Goal: Transaction & Acquisition: Purchase product/service

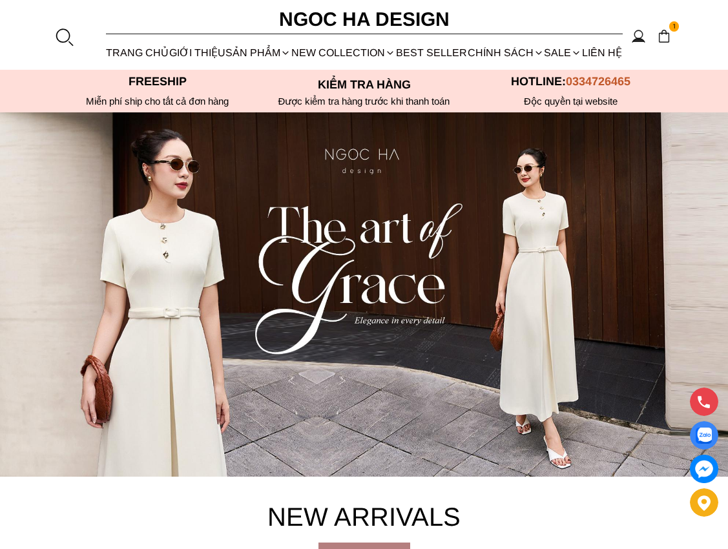
scroll to position [452, 0]
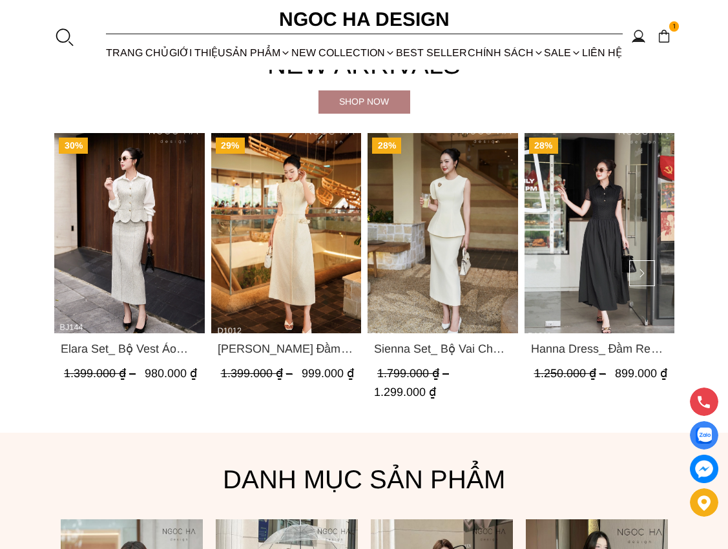
click at [131, 265] on img "Product image - Elara Set_ Bộ Vest Áo Gile Chân Váy Bút Chì BJ144" at bounding box center [129, 233] width 150 height 200
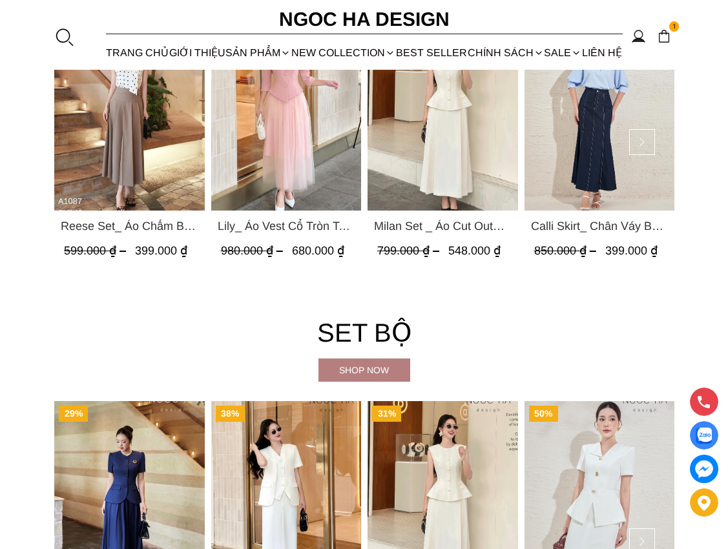
scroll to position [2713, 0]
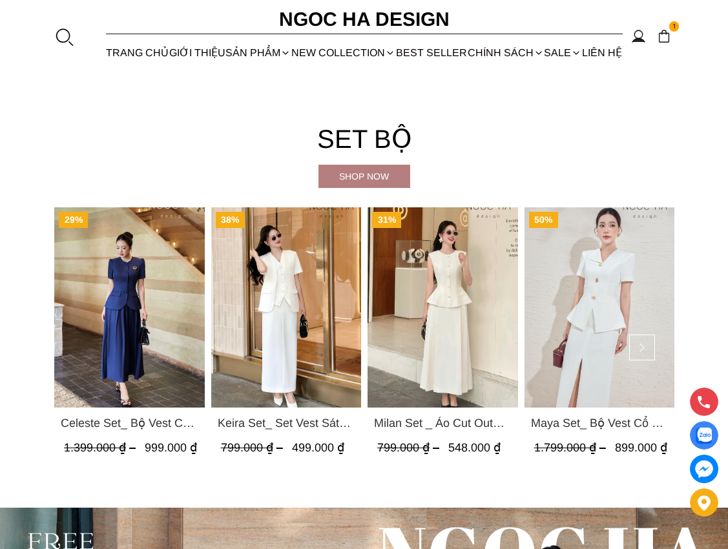
click at [376, 172] on div "Shop now" at bounding box center [364, 176] width 92 height 14
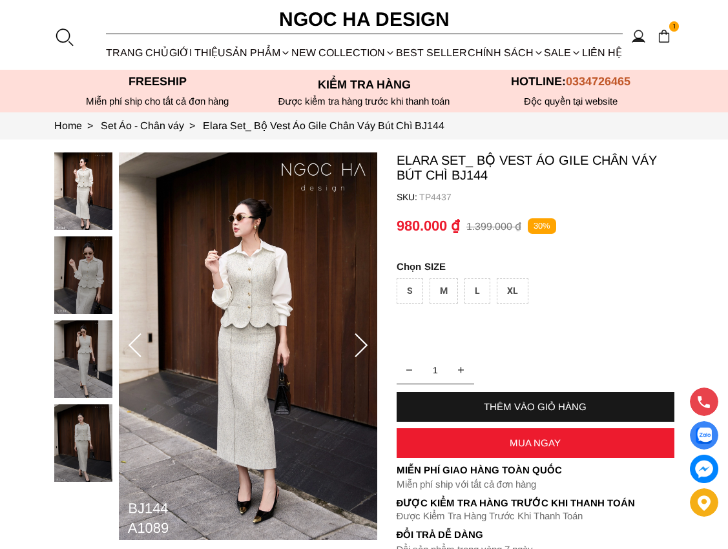
click at [355, 340] on icon at bounding box center [361, 346] width 26 height 26
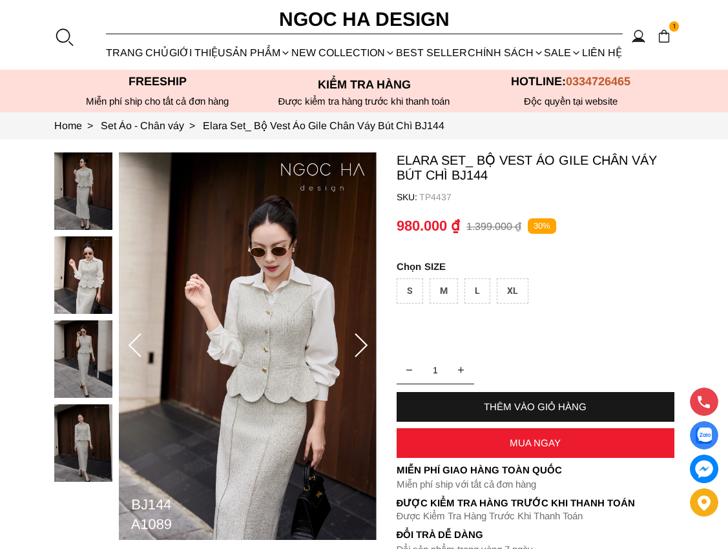
click at [362, 342] on icon at bounding box center [361, 346] width 26 height 26
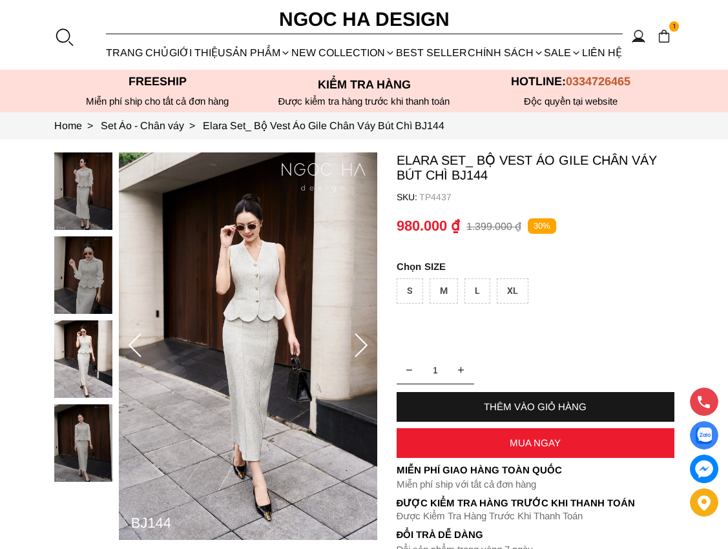
click at [362, 342] on icon at bounding box center [361, 346] width 26 height 26
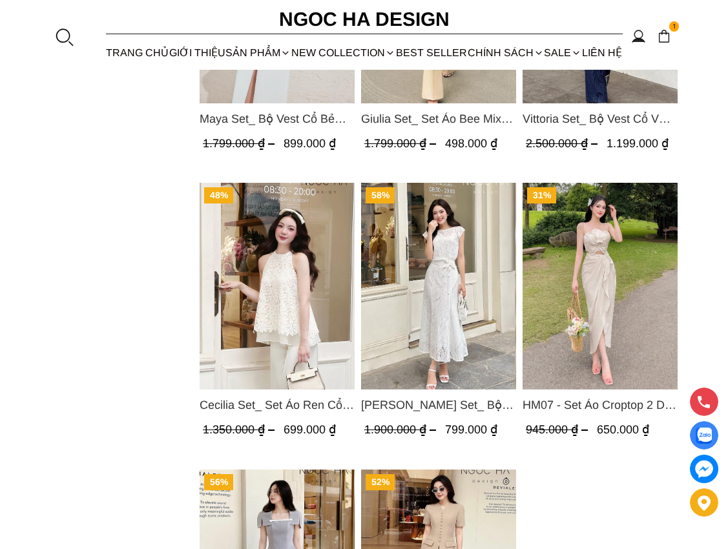
scroll to position [1292, 0]
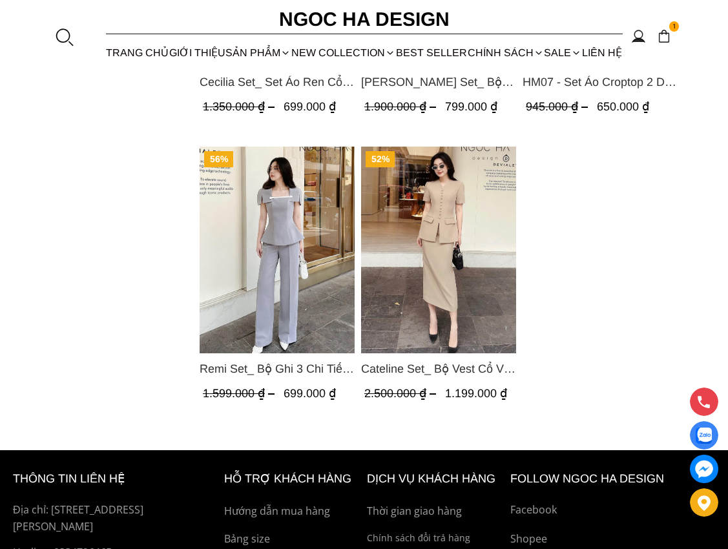
click at [453, 320] on img "Product image - Cateline Set_ Bộ Vest Cổ V Đính Cúc Nhí Chân Váy Bút Chì BJ127" at bounding box center [438, 250] width 155 height 207
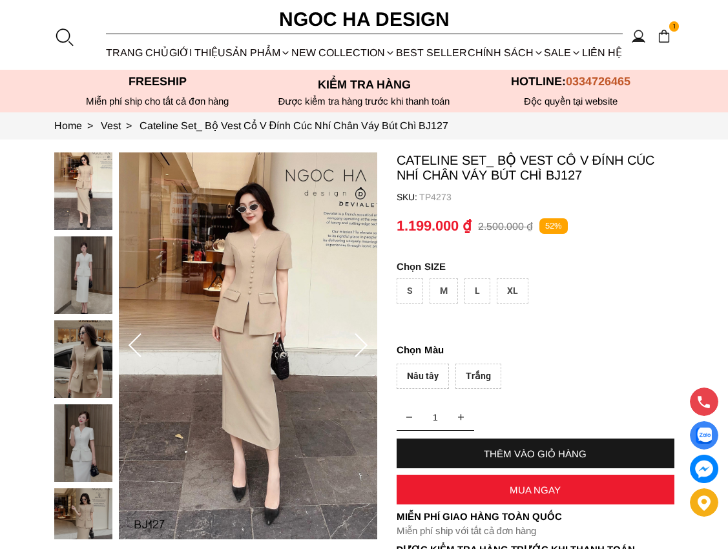
click at [362, 347] on icon at bounding box center [361, 346] width 26 height 26
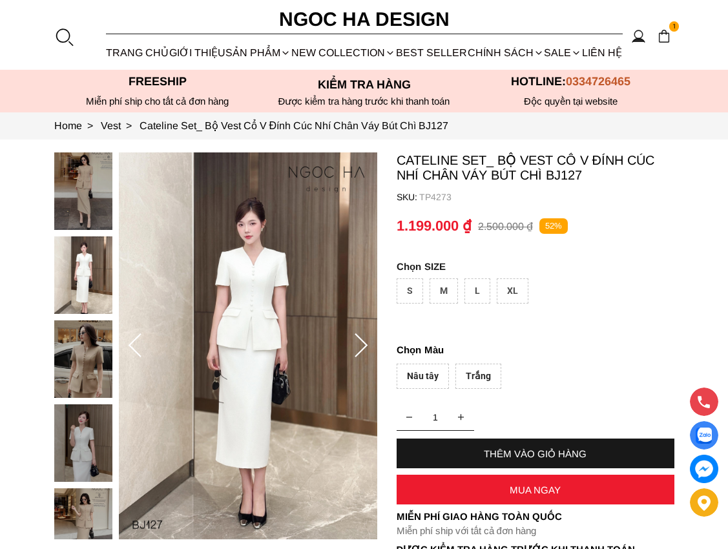
click at [362, 347] on icon at bounding box center [361, 346] width 26 height 26
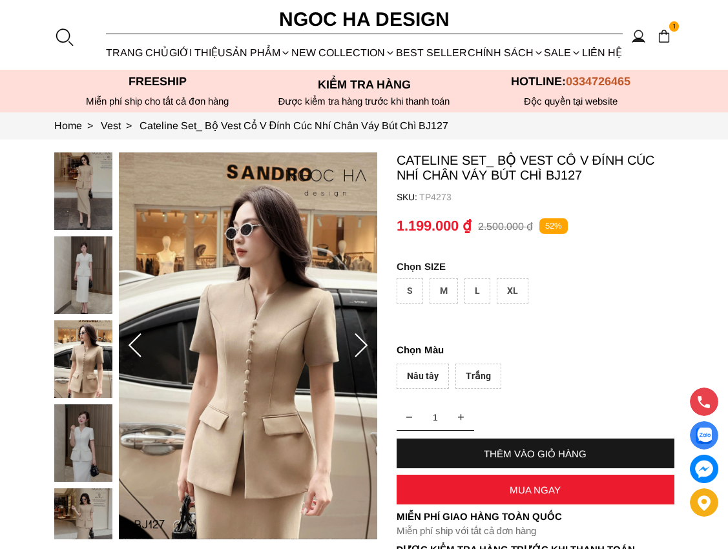
click at [362, 346] on icon at bounding box center [361, 346] width 26 height 26
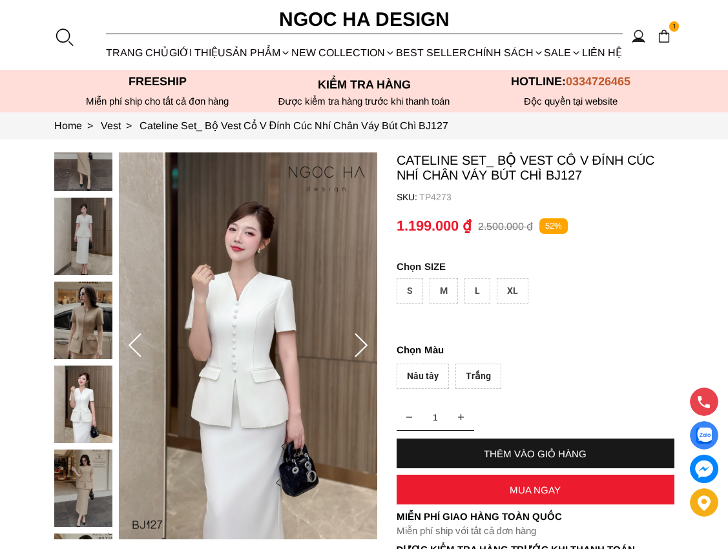
scroll to position [65, 0]
